Goal: Find specific page/section: Find specific page/section

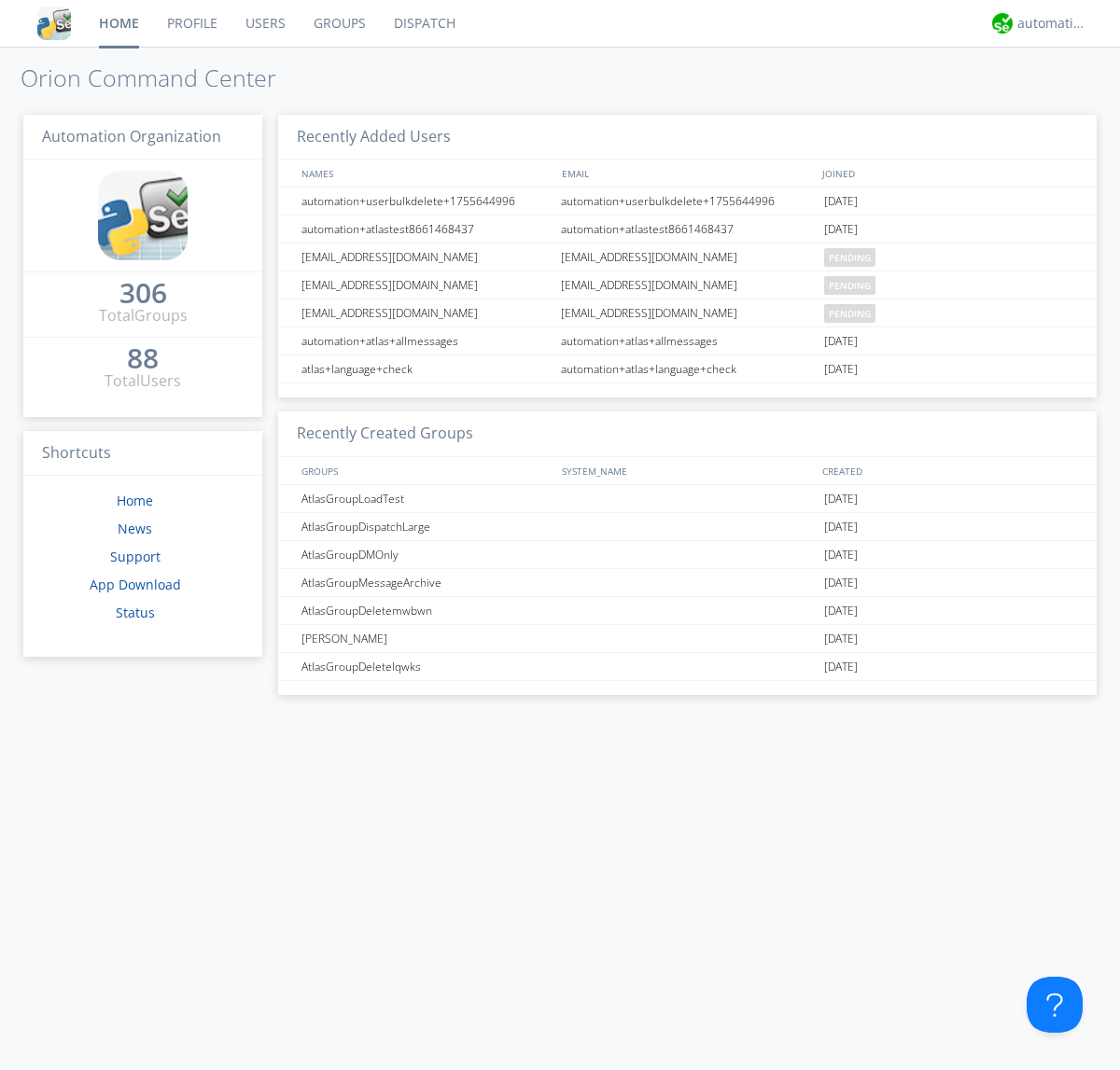
click at [422, 23] on link "Dispatch" at bounding box center [424, 23] width 90 height 47
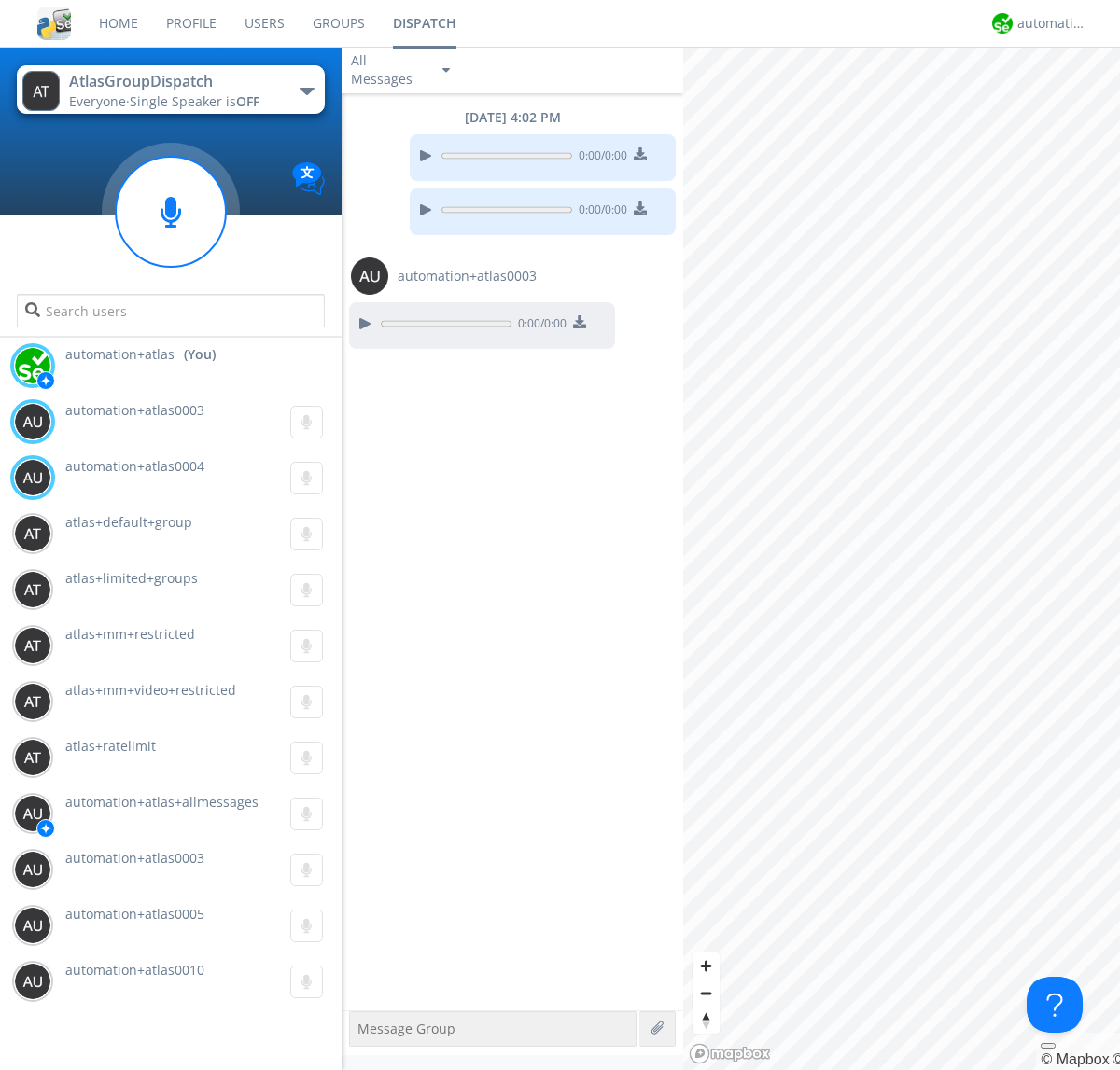
click at [306, 91] on div "button" at bounding box center [306, 92] width 15 height 8
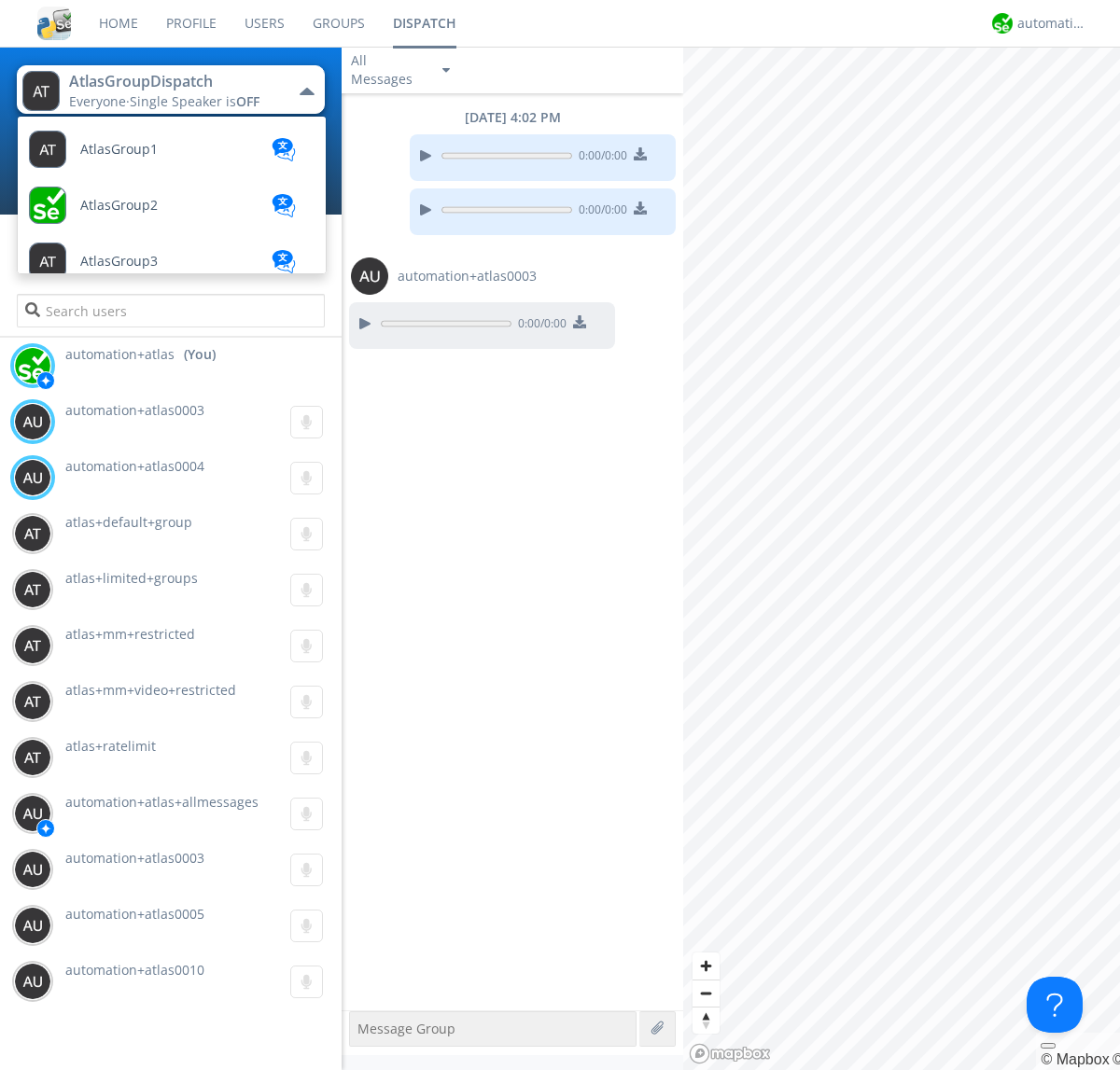
click at [144, 157] on span "AtlasGroupDispatch2" at bounding box center [118, 149] width 77 height 14
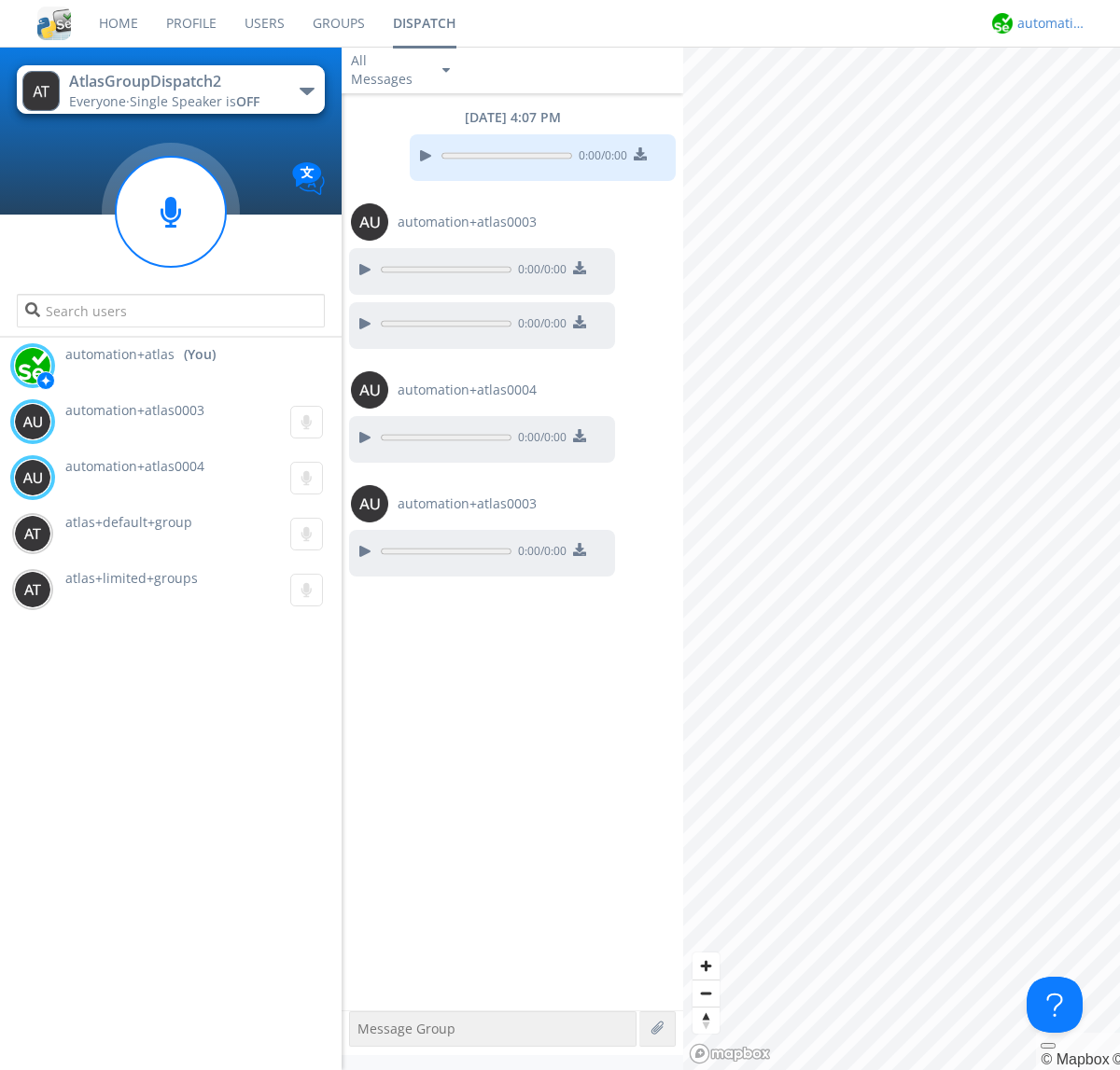
click at [1047, 23] on div "automation+atlas" at bounding box center [1052, 22] width 70 height 19
